Goal: Check status: Check status

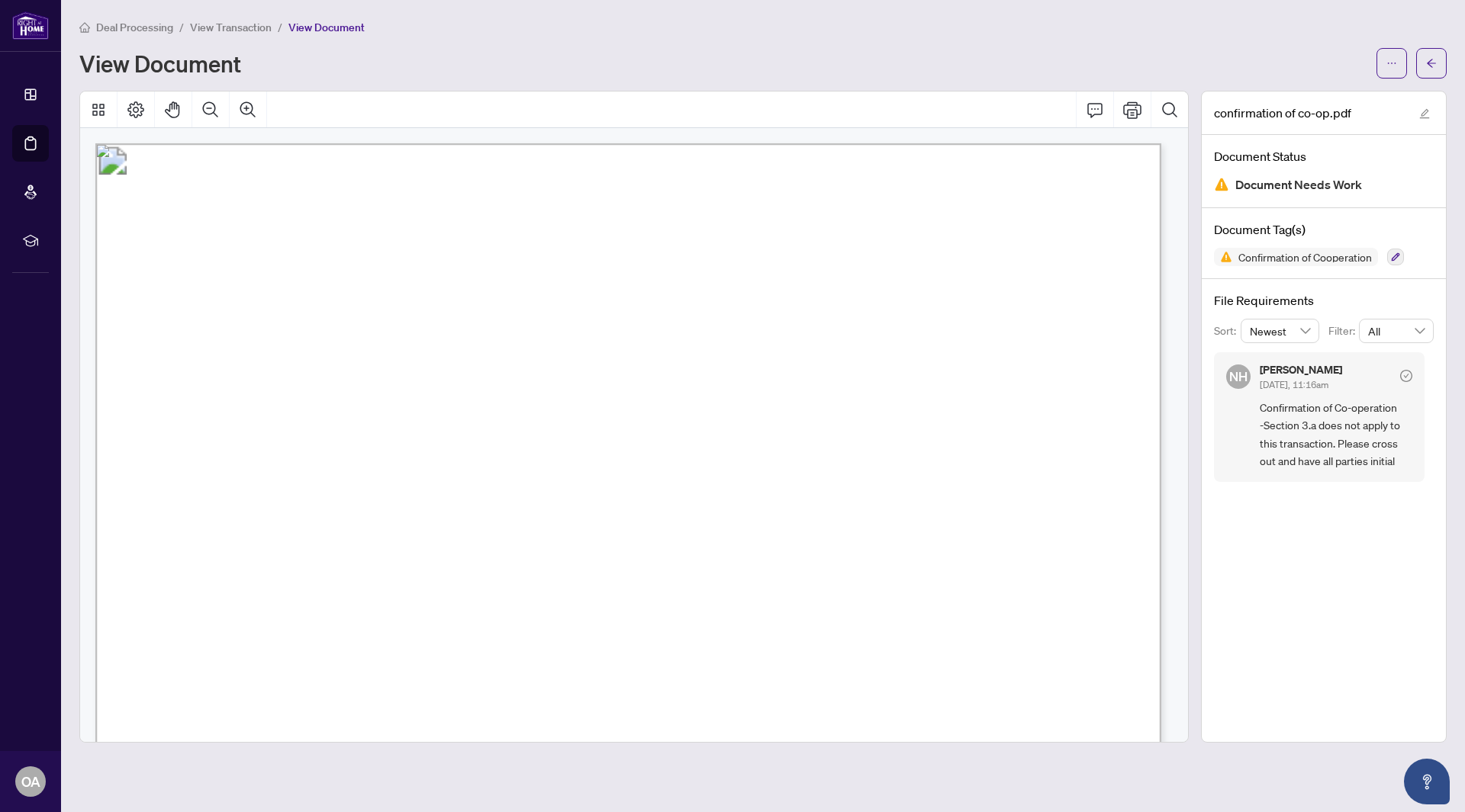
click at [206, 41] on div "Deal Processing / View Transaction / View Document View Document" at bounding box center [763, 48] width 1367 height 60
click at [127, 27] on span "Deal Processing" at bounding box center [134, 27] width 77 height 14
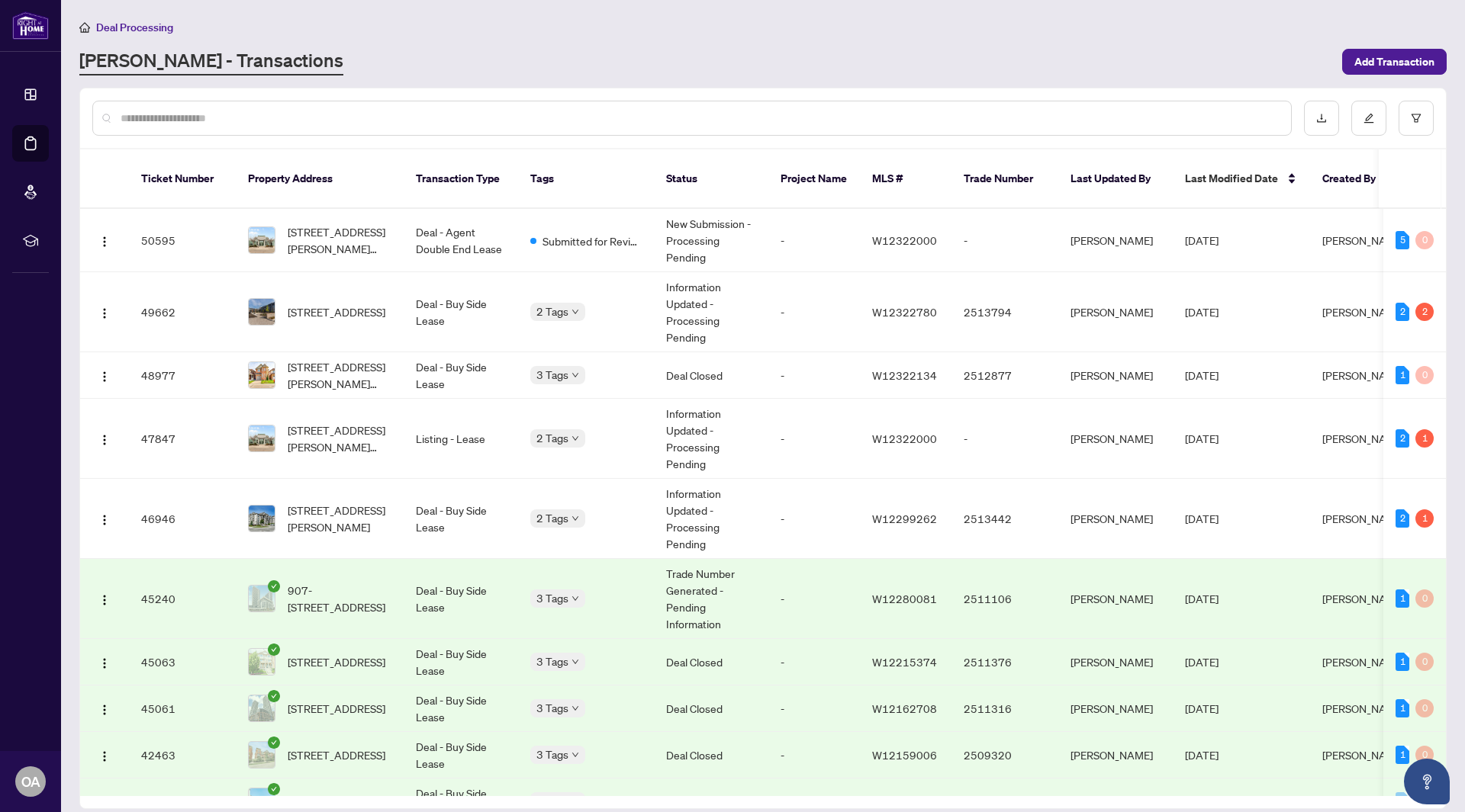
click at [127, 27] on span "Deal Processing" at bounding box center [134, 27] width 77 height 14
click at [638, 233] on span "Submitted for Review" at bounding box center [592, 240] width 99 height 16
